Goal: Information Seeking & Learning: Learn about a topic

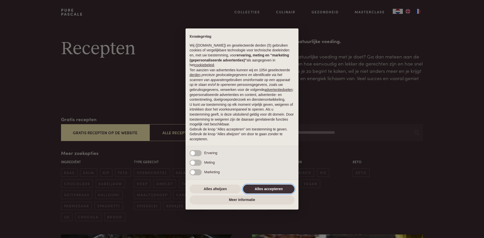
drag, startPoint x: 275, startPoint y: 187, endPoint x: 271, endPoint y: 187, distance: 3.4
click at [274, 187] on button "Alles accepteren" at bounding box center [268, 189] width 51 height 9
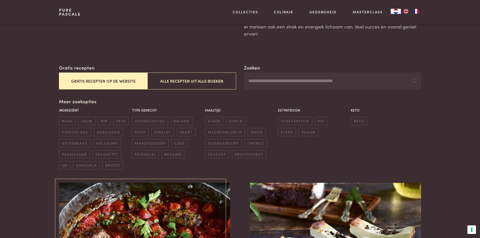
scroll to position [50, 0]
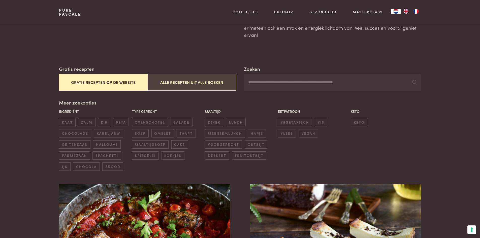
click at [171, 81] on button "Alle recepten uit alle boeken" at bounding box center [191, 82] width 88 height 17
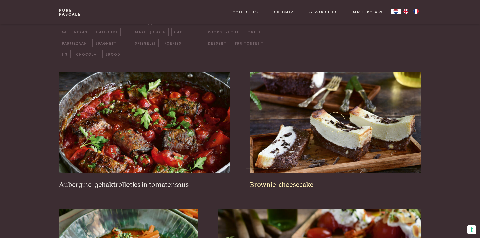
scroll to position [166, 0]
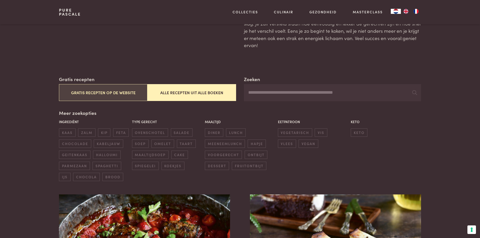
click at [111, 91] on button "Gratis recepten op de website" at bounding box center [103, 92] width 88 height 17
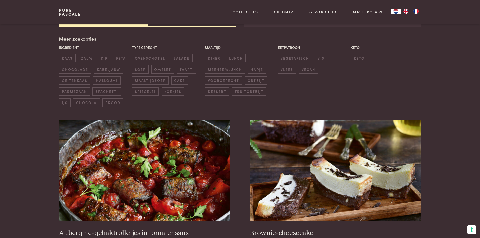
scroll to position [116, 0]
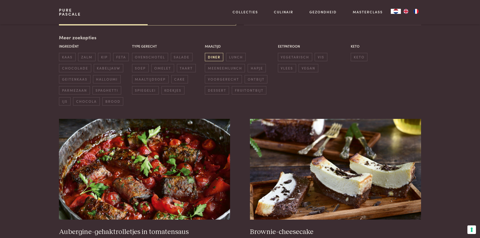
click at [217, 56] on span "diner" at bounding box center [214, 57] width 18 height 8
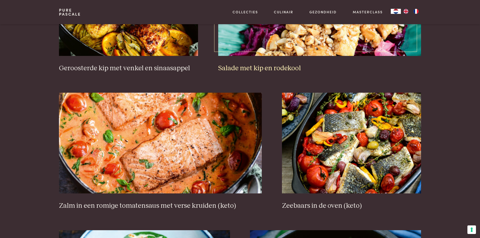
scroll to position [443, 0]
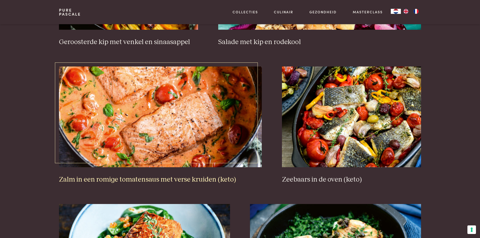
click at [189, 103] on img at bounding box center [160, 117] width 203 height 101
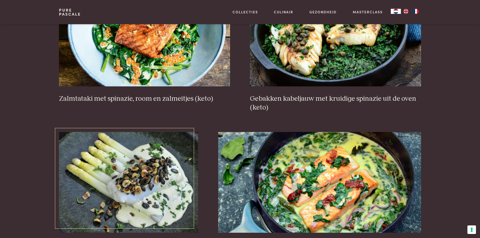
scroll to position [695, 0]
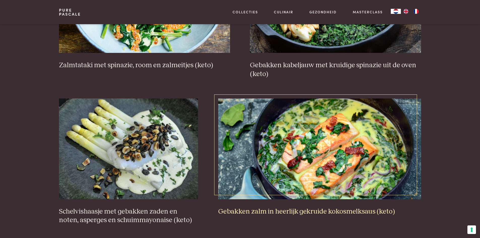
click at [369, 159] on img at bounding box center [319, 149] width 203 height 101
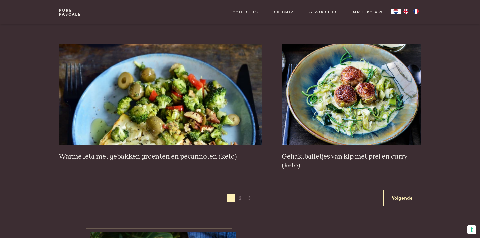
scroll to position [897, 0]
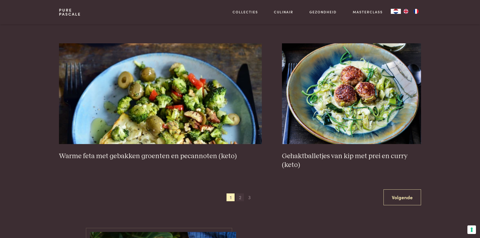
click at [239, 197] on span "2" at bounding box center [240, 198] width 8 height 8
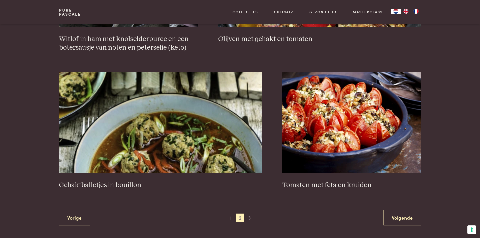
scroll to position [872, 0]
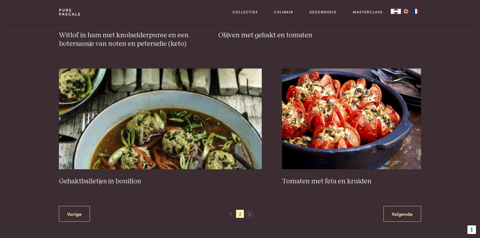
click at [248, 213] on span "3" at bounding box center [249, 214] width 8 height 8
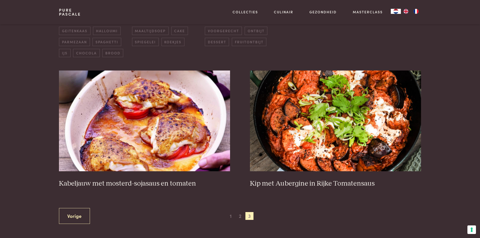
scroll to position [166, 0]
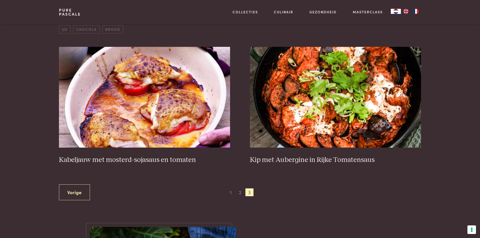
scroll to position [116, 0]
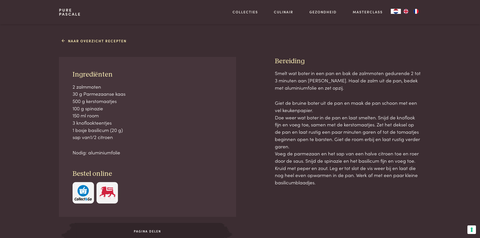
scroll to position [202, 0]
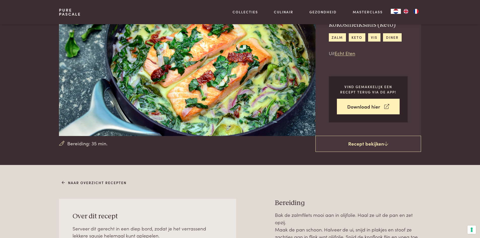
scroll to position [76, 0]
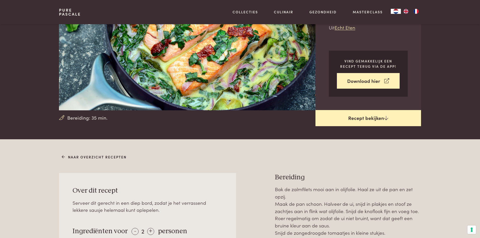
click at [364, 118] on link "Recept bekijken" at bounding box center [368, 118] width 106 height 16
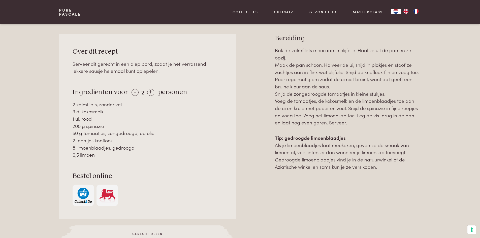
scroll to position [215, 0]
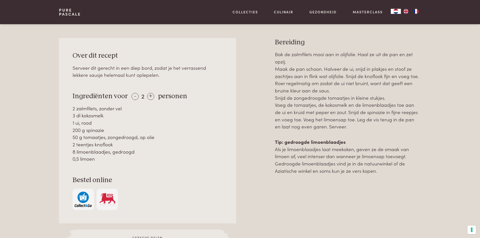
scroll to position [165, 0]
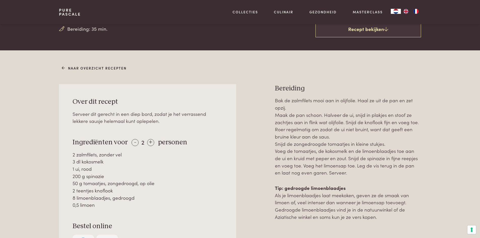
scroll to position [215, 0]
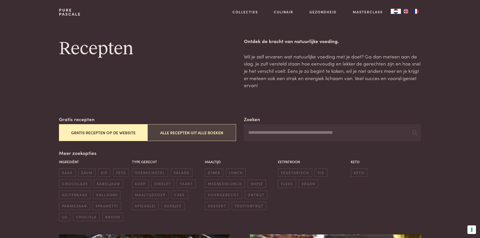
click at [202, 135] on button "Alle recepten uit alle boeken" at bounding box center [191, 132] width 88 height 17
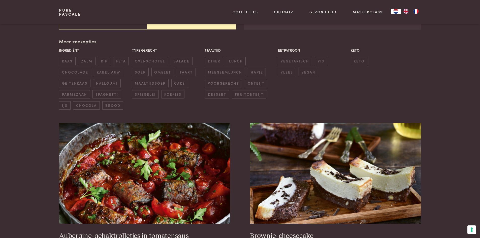
scroll to position [116, 0]
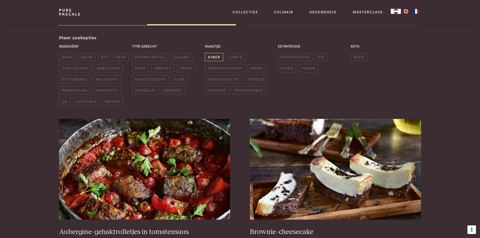
click at [215, 55] on span "diner" at bounding box center [214, 57] width 18 height 8
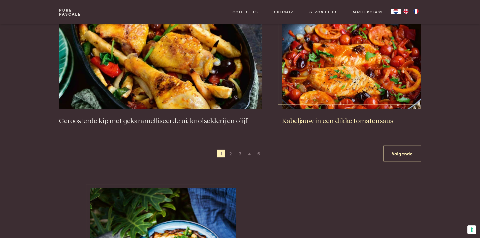
scroll to position [947, 0]
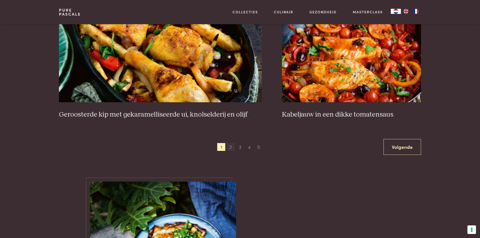
click at [232, 148] on span "2" at bounding box center [231, 147] width 8 height 8
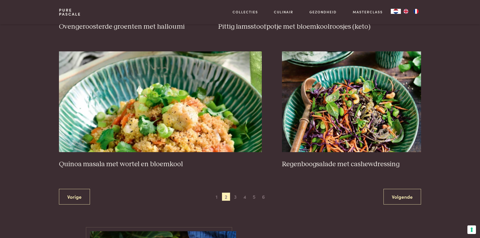
scroll to position [872, 0]
click at [235, 198] on span "3" at bounding box center [235, 196] width 8 height 8
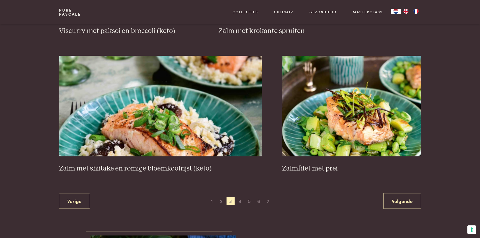
scroll to position [872, 0]
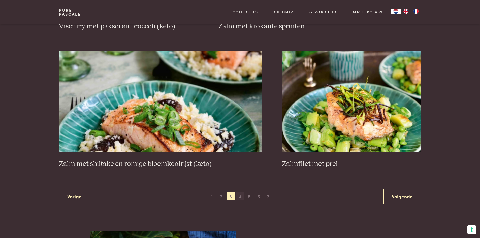
click at [241, 196] on span "4" at bounding box center [240, 196] width 8 height 8
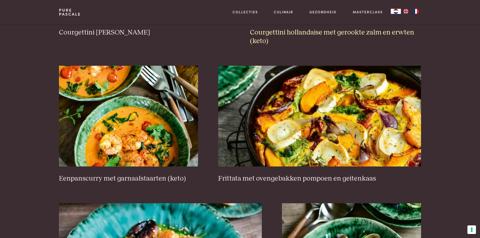
scroll to position [746, 0]
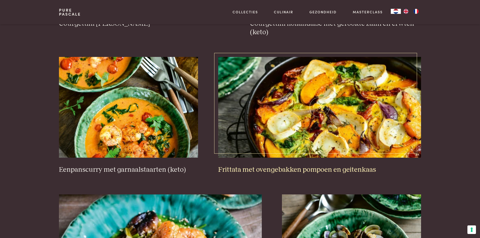
click at [270, 133] on img at bounding box center [319, 107] width 203 height 101
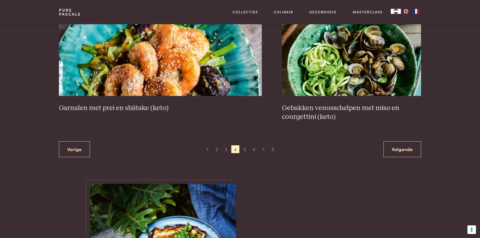
scroll to position [947, 0]
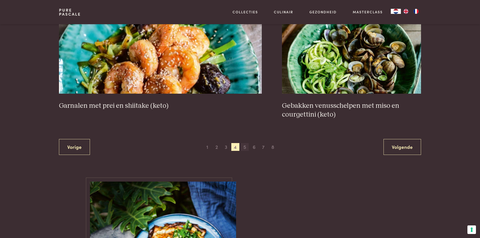
click at [247, 149] on span "5" at bounding box center [245, 147] width 8 height 8
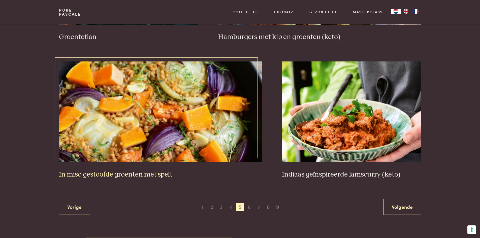
scroll to position [872, 0]
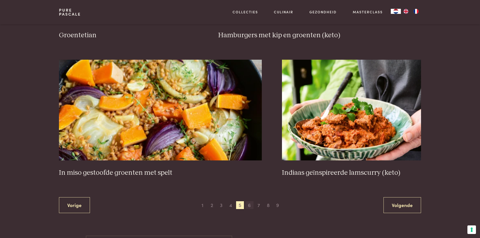
click at [249, 206] on span "6" at bounding box center [249, 205] width 8 height 8
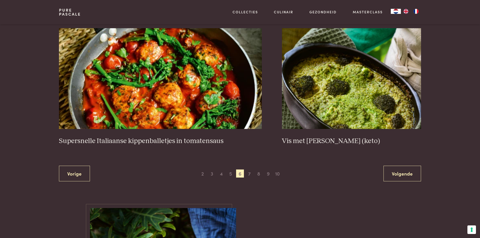
scroll to position [897, 0]
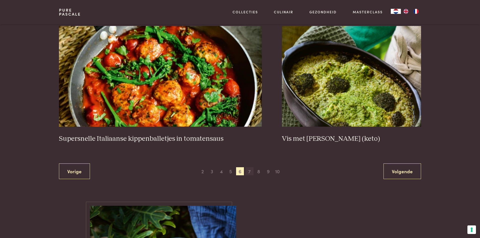
click at [250, 174] on span "7" at bounding box center [249, 171] width 8 height 8
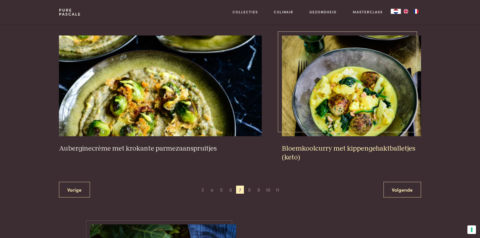
scroll to position [922, 0]
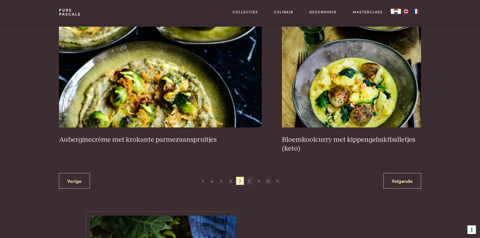
click at [251, 181] on span "8" at bounding box center [249, 181] width 8 height 8
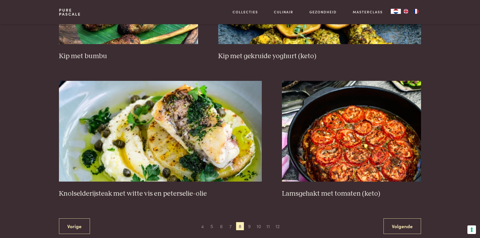
scroll to position [872, 0]
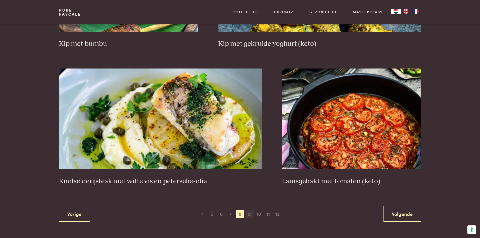
click at [251, 210] on span "9" at bounding box center [249, 214] width 8 height 8
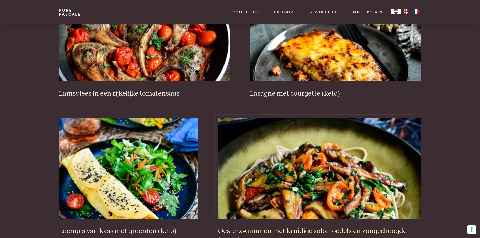
scroll to position [242, 0]
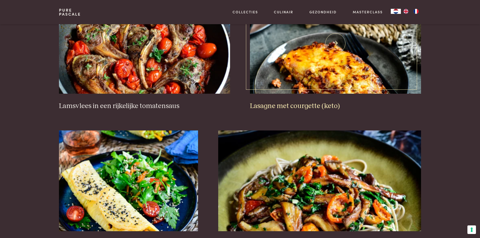
click at [288, 66] on img at bounding box center [335, 43] width 171 height 101
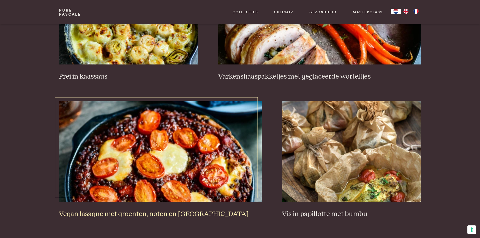
scroll to position [872, 0]
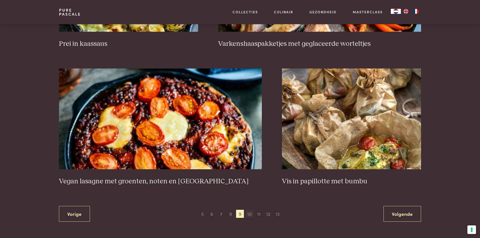
click at [251, 215] on span "10" at bounding box center [249, 214] width 8 height 8
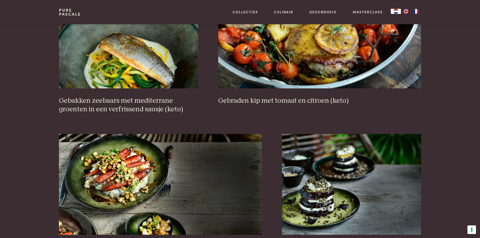
scroll to position [897, 0]
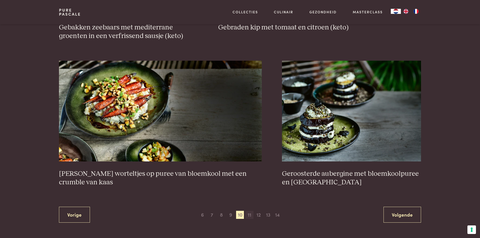
click at [248, 217] on span "11" at bounding box center [249, 215] width 8 height 8
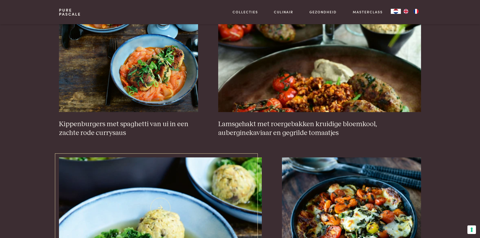
scroll to position [897, 0]
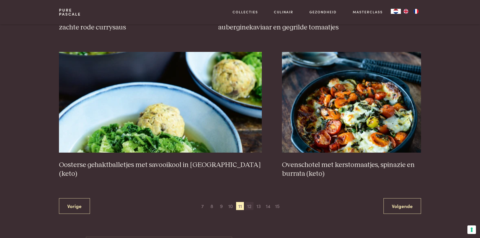
click at [249, 207] on span "12" at bounding box center [249, 206] width 8 height 8
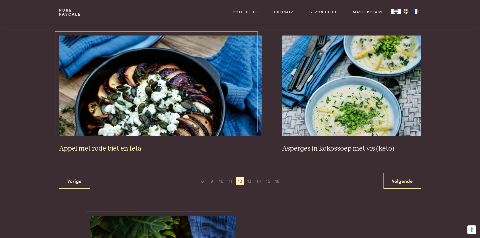
scroll to position [947, 0]
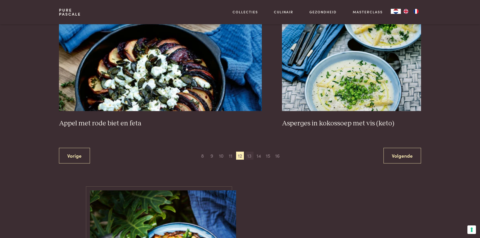
click at [249, 152] on span "13" at bounding box center [249, 156] width 8 height 8
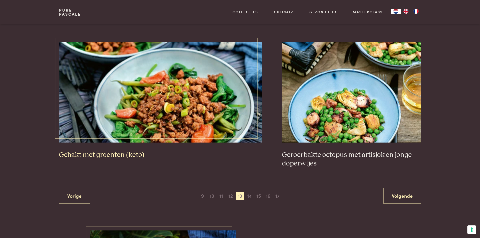
scroll to position [922, 0]
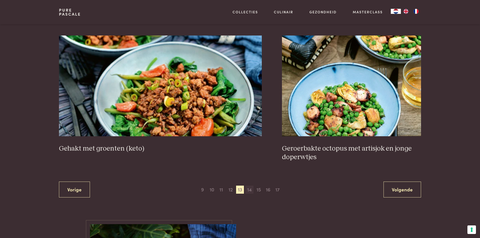
click at [250, 186] on span "14" at bounding box center [249, 190] width 8 height 8
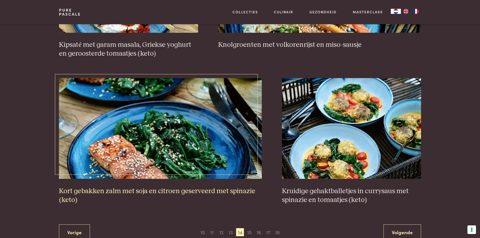
scroll to position [897, 0]
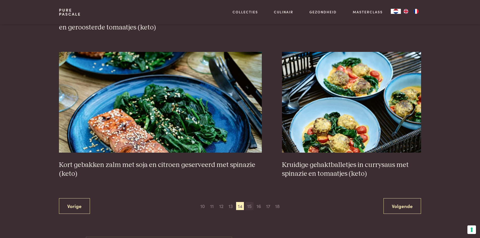
click at [249, 206] on span "15" at bounding box center [249, 206] width 8 height 8
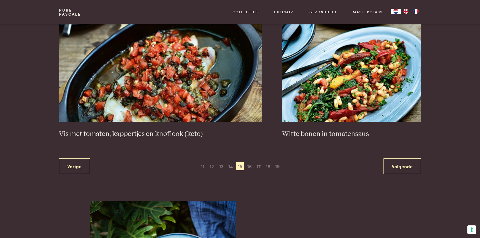
scroll to position [947, 0]
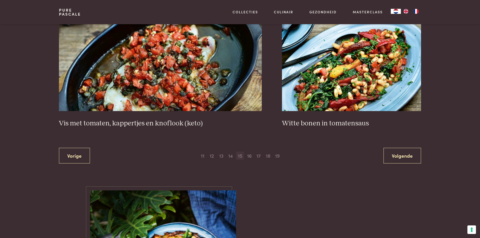
click at [239, 156] on span "15" at bounding box center [240, 156] width 8 height 8
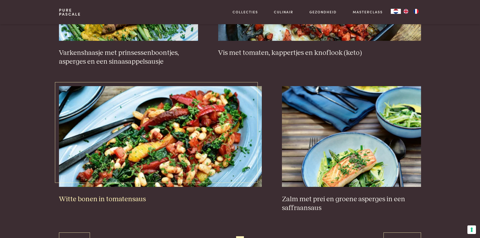
scroll to position [947, 0]
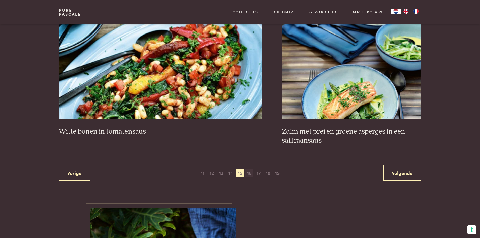
click at [250, 169] on span "16" at bounding box center [249, 173] width 8 height 8
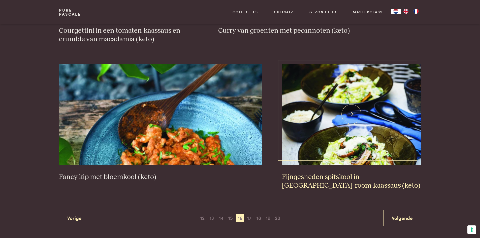
scroll to position [922, 0]
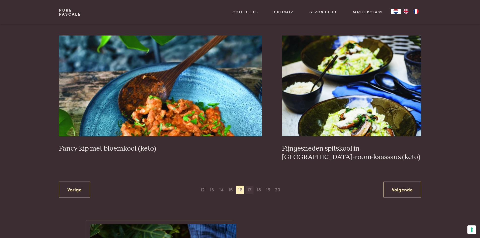
click at [250, 189] on span "17" at bounding box center [249, 190] width 8 height 8
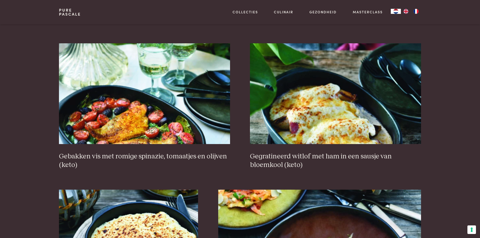
scroll to position [645, 0]
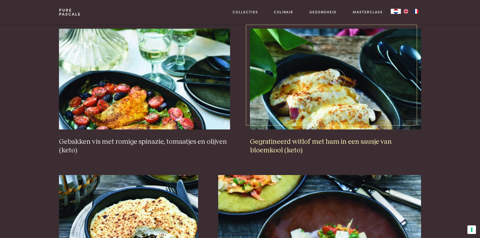
click at [325, 142] on h3 "Gegratineerd witlof met ham in een sausje van bloemkool (keto)" at bounding box center [335, 146] width 171 height 17
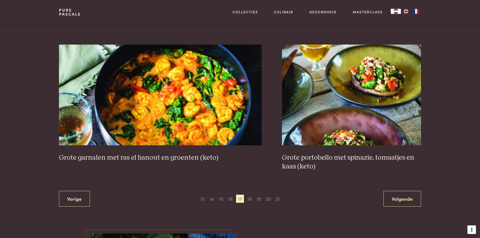
scroll to position [922, 0]
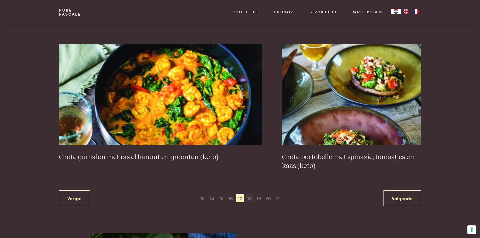
click at [248, 198] on span "18" at bounding box center [249, 198] width 8 height 8
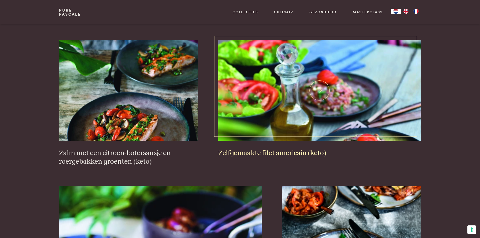
scroll to position [922, 0]
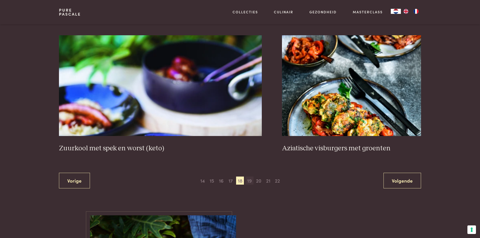
click at [249, 177] on span "19" at bounding box center [249, 181] width 8 height 8
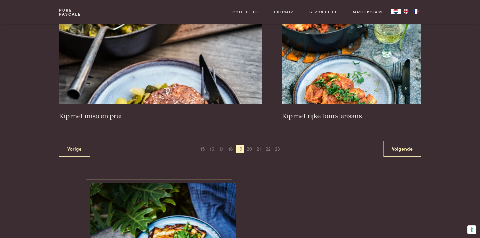
scroll to position [947, 0]
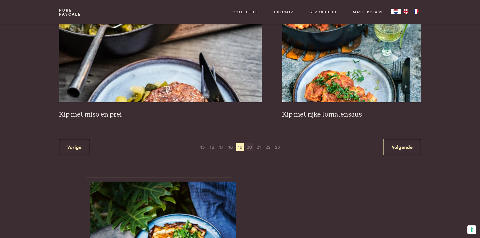
click at [247, 147] on span "20" at bounding box center [249, 147] width 8 height 8
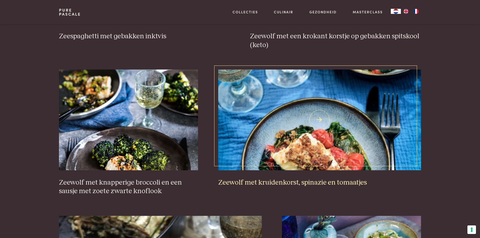
scroll to position [821, 0]
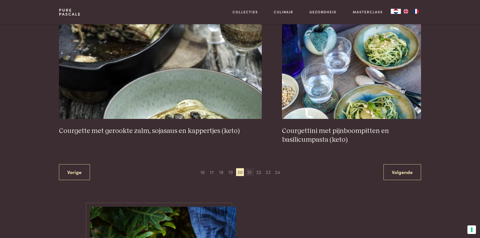
click at [250, 171] on span "21" at bounding box center [249, 172] width 8 height 8
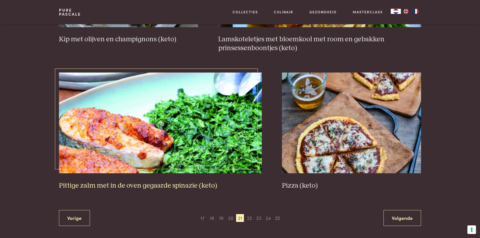
scroll to position [922, 0]
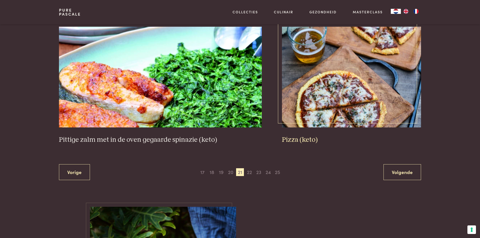
click at [293, 116] on img at bounding box center [351, 77] width 139 height 101
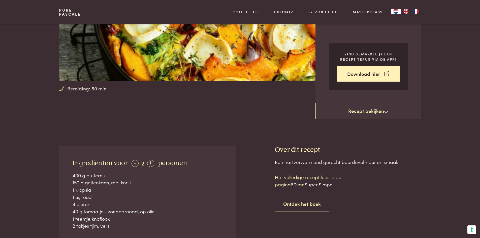
scroll to position [101, 0]
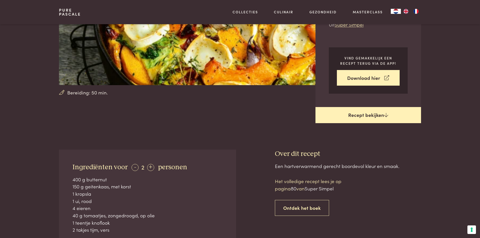
click at [377, 117] on link "Recept bekijken" at bounding box center [368, 115] width 106 height 16
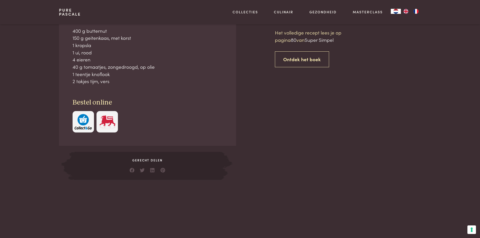
scroll to position [250, 0]
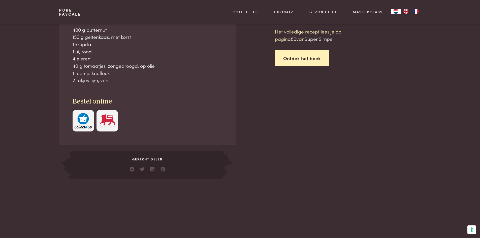
click at [316, 60] on link "Ontdek het boek" at bounding box center [302, 58] width 54 height 16
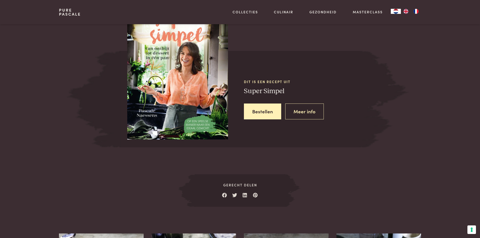
scroll to position [483, 0]
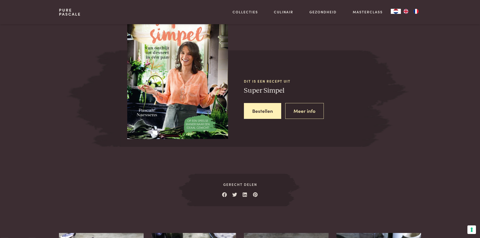
click at [187, 58] on img at bounding box center [177, 73] width 101 height 132
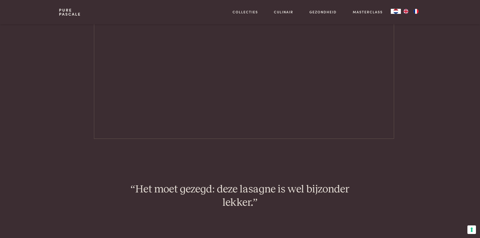
scroll to position [504, 0]
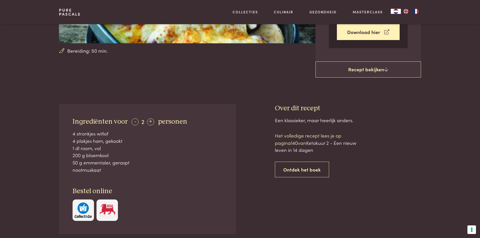
scroll to position [151, 0]
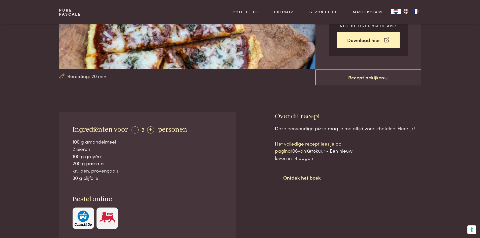
scroll to position [126, 0]
